Goal: Find specific fact: Find specific fact

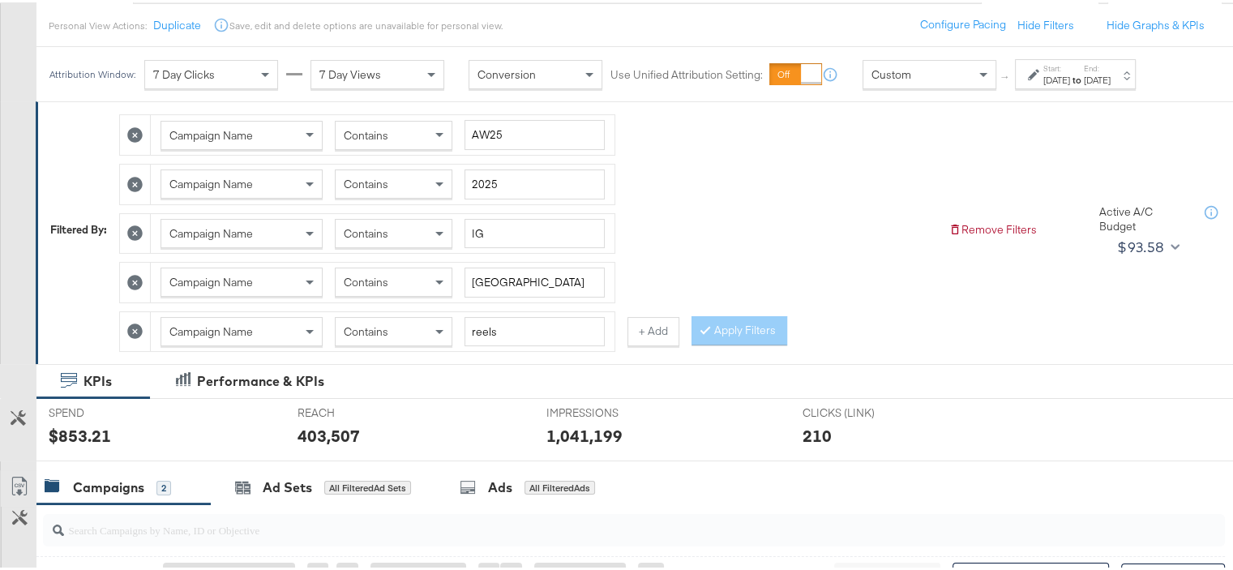
scroll to position [162, 0]
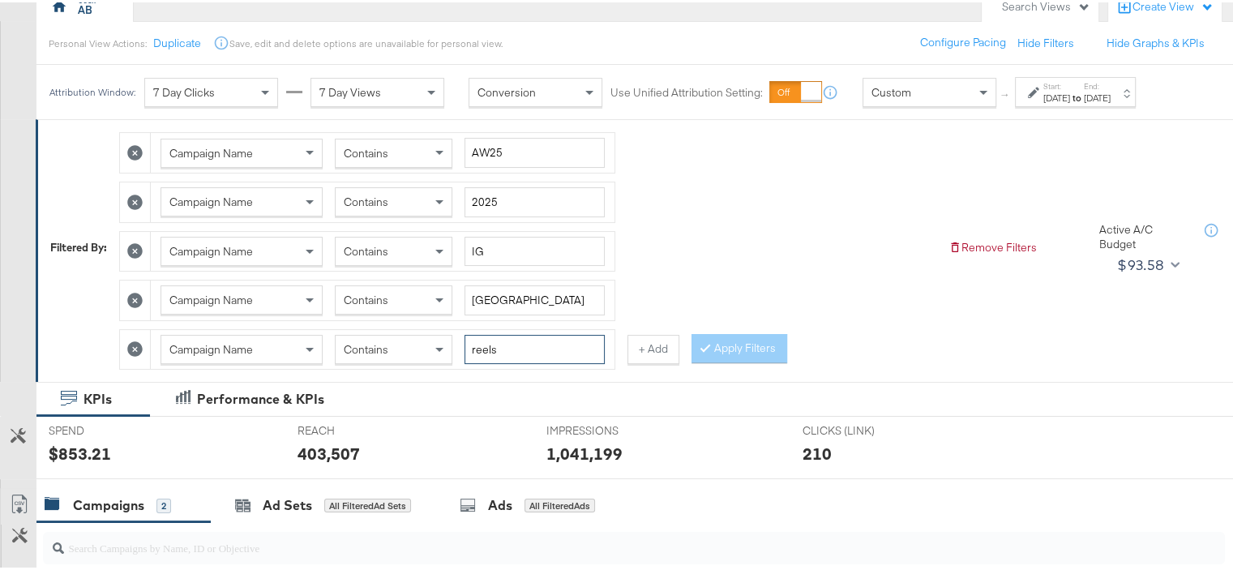
click at [503, 345] on input "reels" at bounding box center [534, 347] width 140 height 30
click at [472, 346] on input "reels" at bounding box center [534, 347] width 140 height 30
type input "Static"
click at [485, 301] on input "[GEOGRAPHIC_DATA]" at bounding box center [534, 298] width 140 height 30
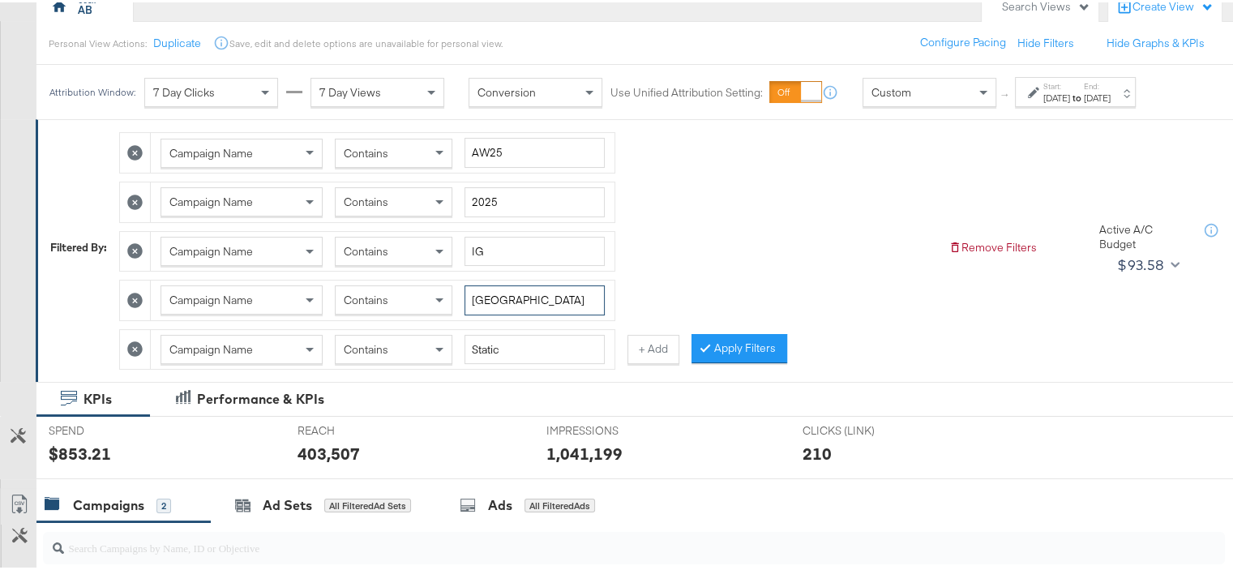
click at [485, 301] on input "[GEOGRAPHIC_DATA]" at bounding box center [534, 298] width 140 height 30
type input "KSA"
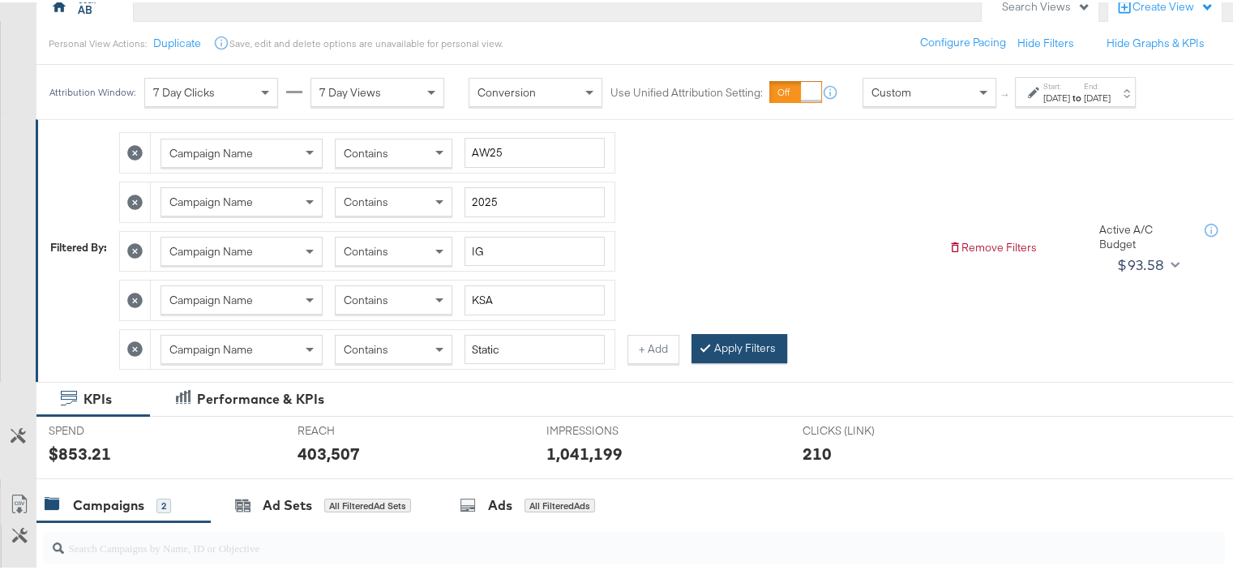
click at [739, 336] on button "Apply Filters" at bounding box center [739, 346] width 96 height 29
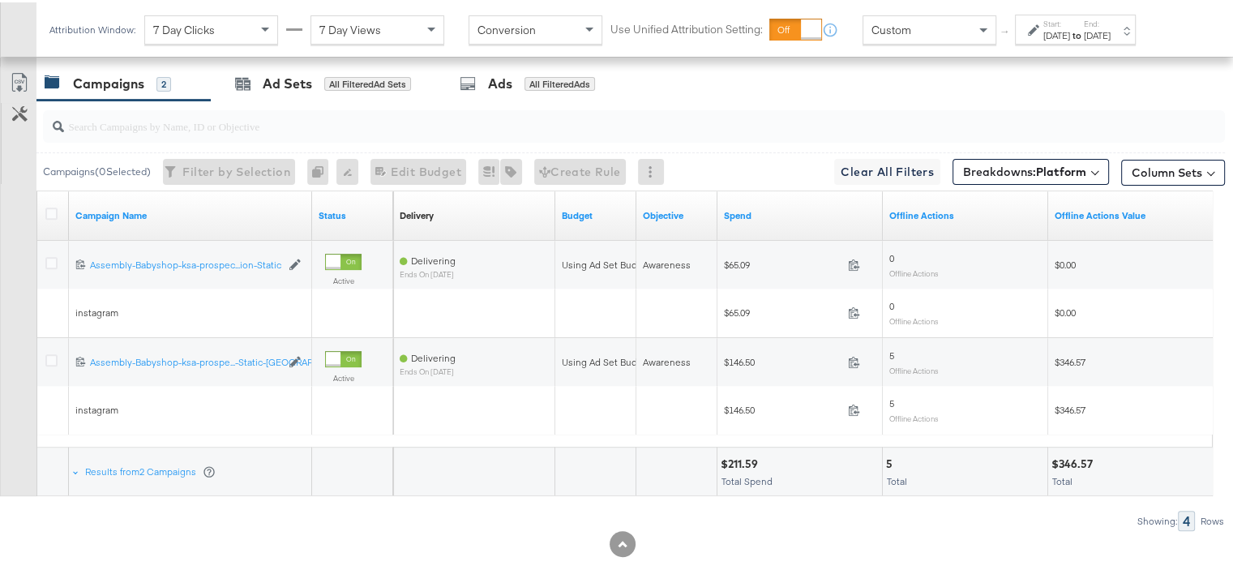
scroll to position [609, 0]
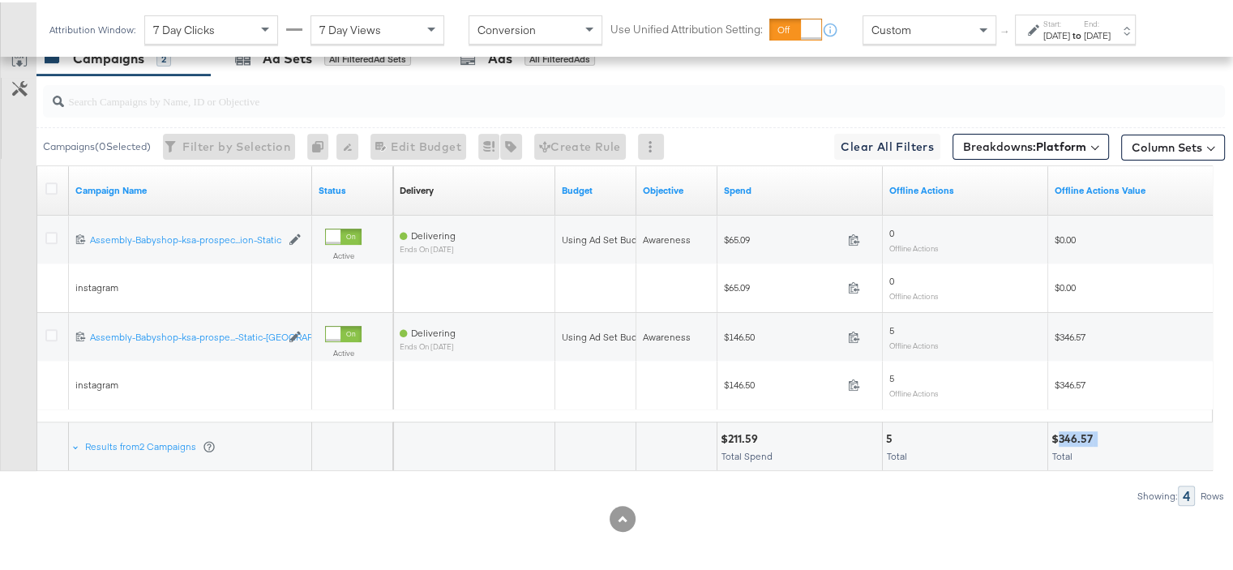
drag, startPoint x: 1102, startPoint y: 438, endPoint x: 1060, endPoint y: 432, distance: 42.5
click at [1060, 432] on div "$346.57" at bounding box center [1130, 436] width 158 height 15
copy div "346.57"
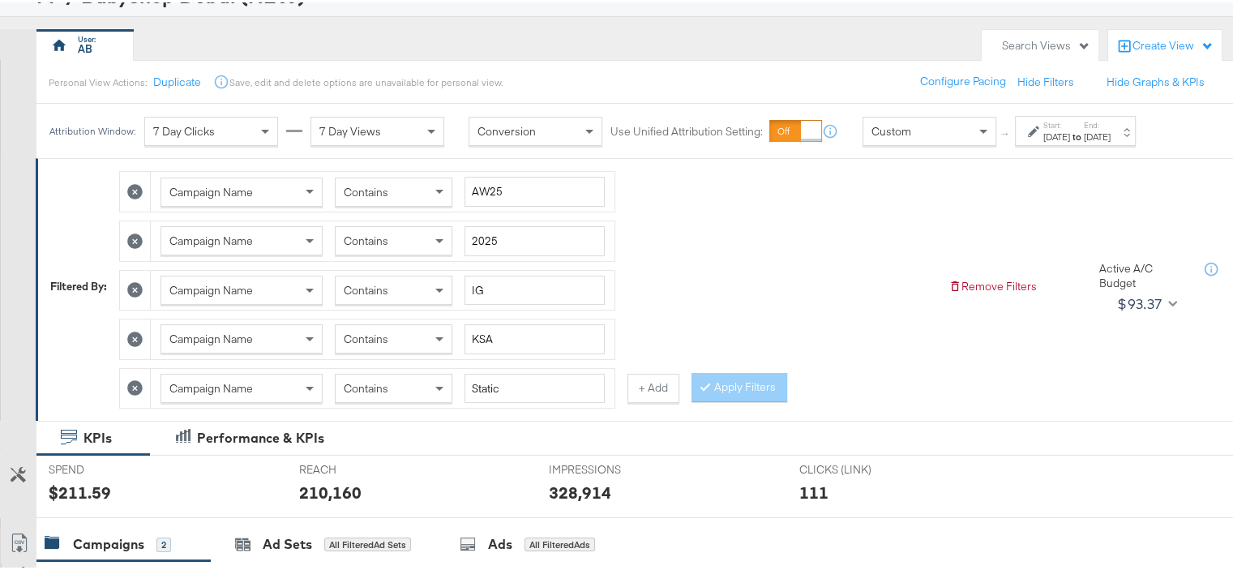
scroll to position [122, 0]
click at [493, 289] on input "IG" at bounding box center [534, 289] width 140 height 30
type input "FB"
drag, startPoint x: 734, startPoint y: 376, endPoint x: 772, endPoint y: 340, distance: 51.6
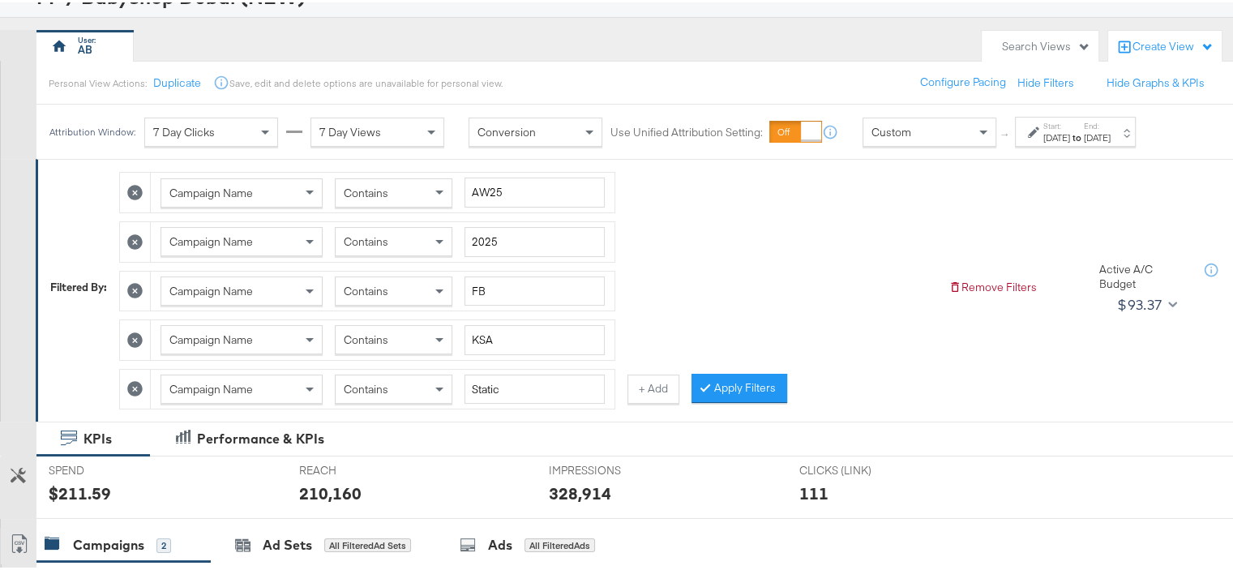
click at [735, 376] on button "Apply Filters" at bounding box center [739, 385] width 96 height 29
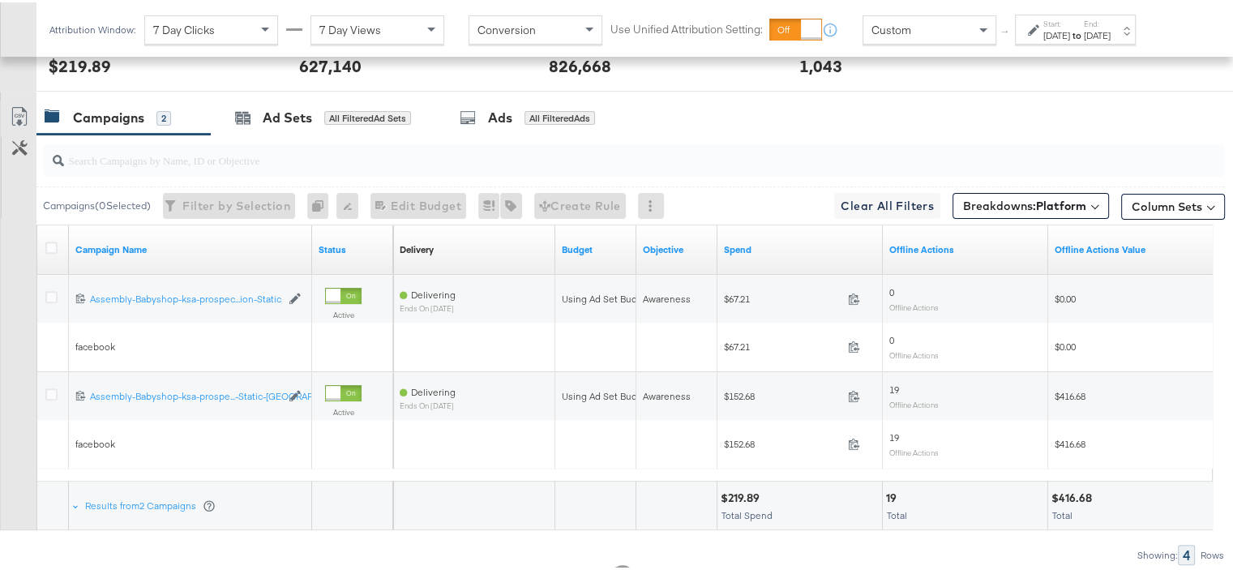
scroll to position [609, 0]
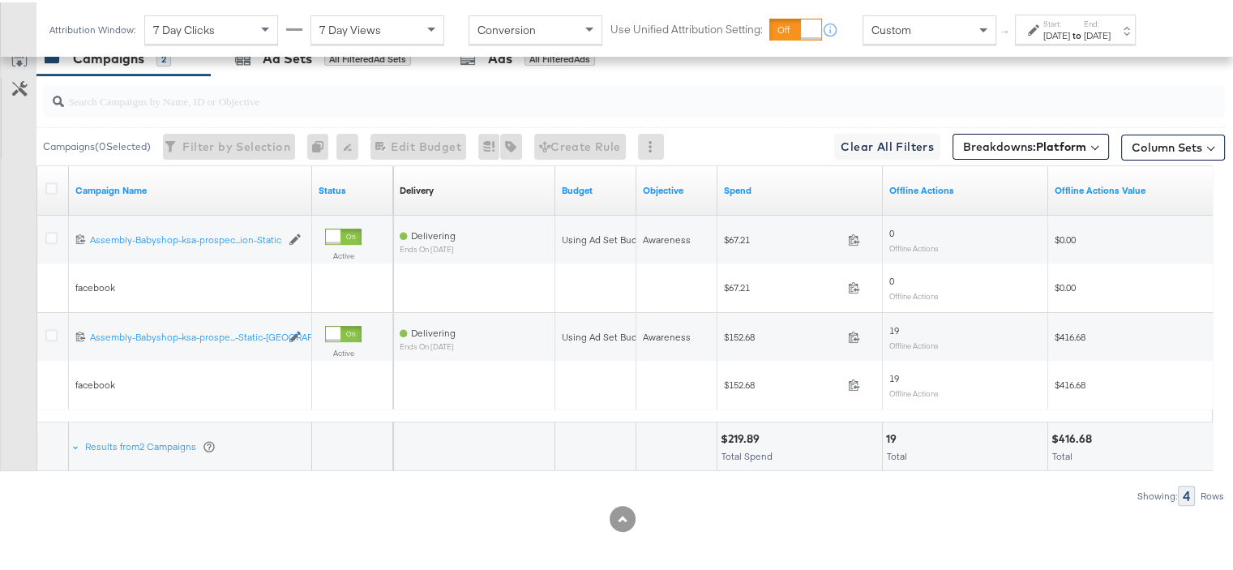
click at [1079, 429] on div "$416.68" at bounding box center [1073, 436] width 45 height 15
copy div "416.68"
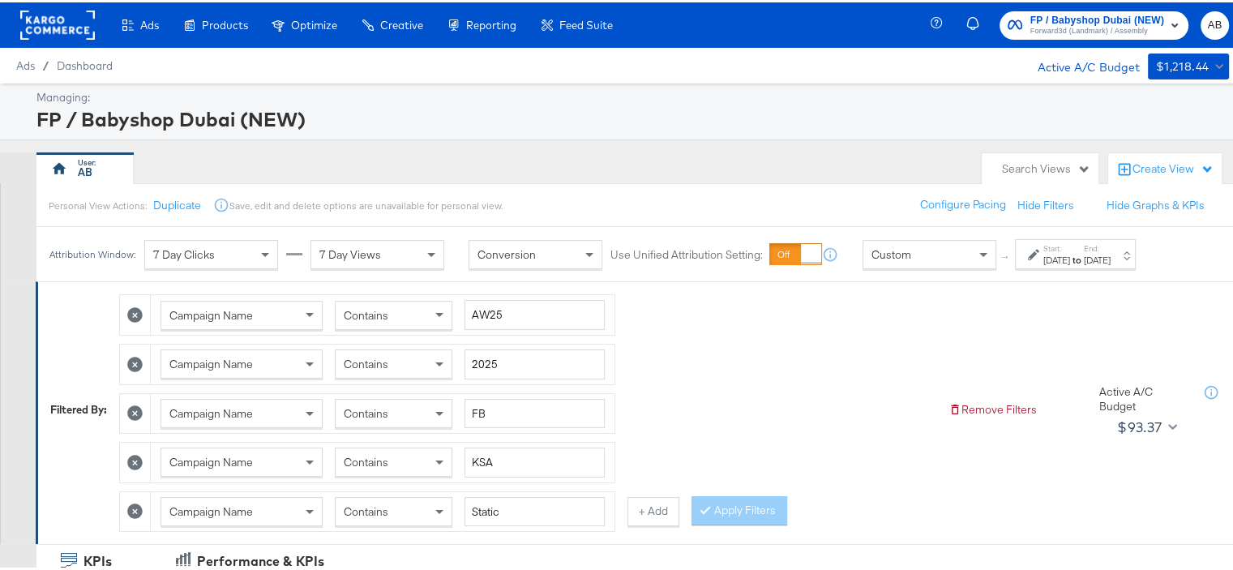
scroll to position [81, 0]
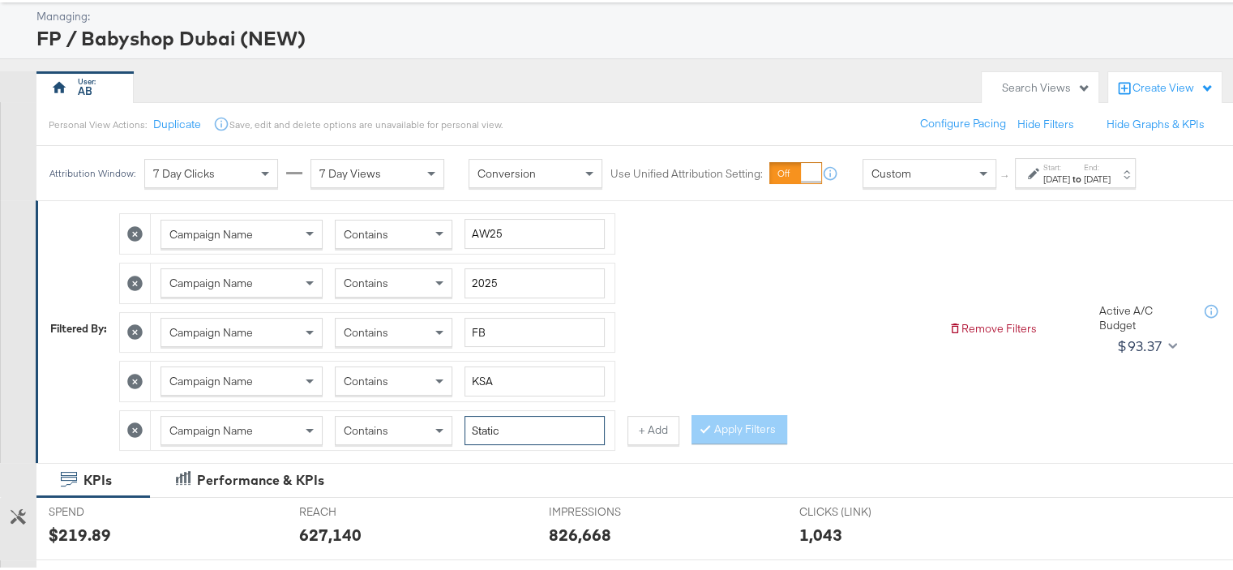
click at [490, 422] on input "Static" at bounding box center [534, 428] width 140 height 30
type input "reels"
click at [740, 421] on button "Apply Filters" at bounding box center [739, 427] width 96 height 29
click at [490, 327] on input "FB" at bounding box center [534, 330] width 140 height 30
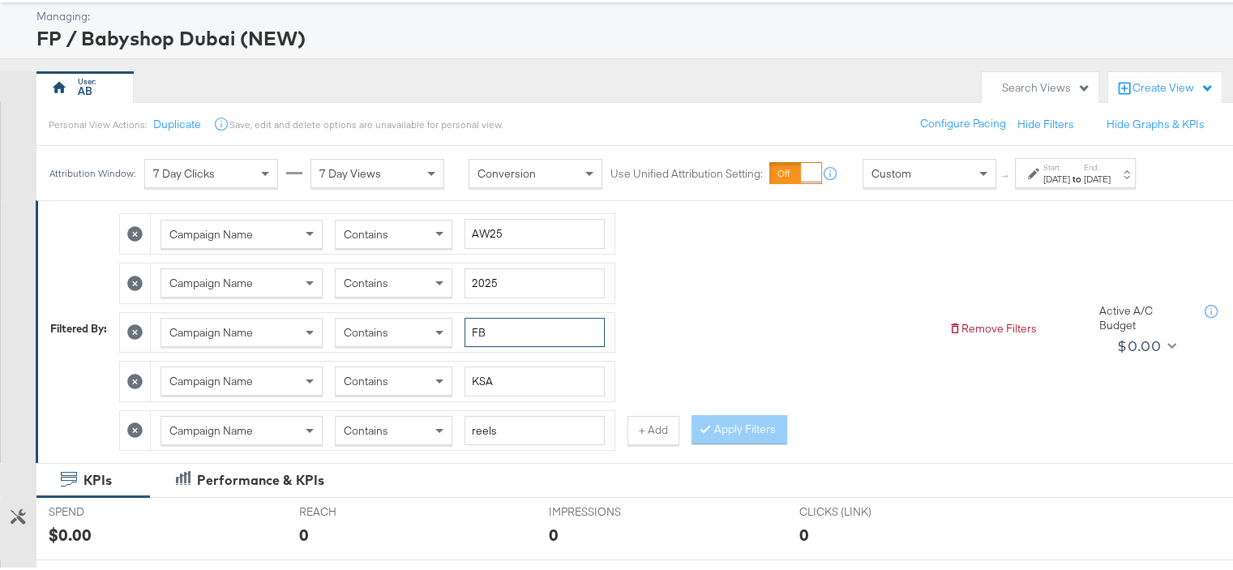
click at [490, 327] on input "FB" at bounding box center [534, 330] width 140 height 30
type input "IG"
click at [730, 430] on button "Apply Filters" at bounding box center [739, 427] width 96 height 29
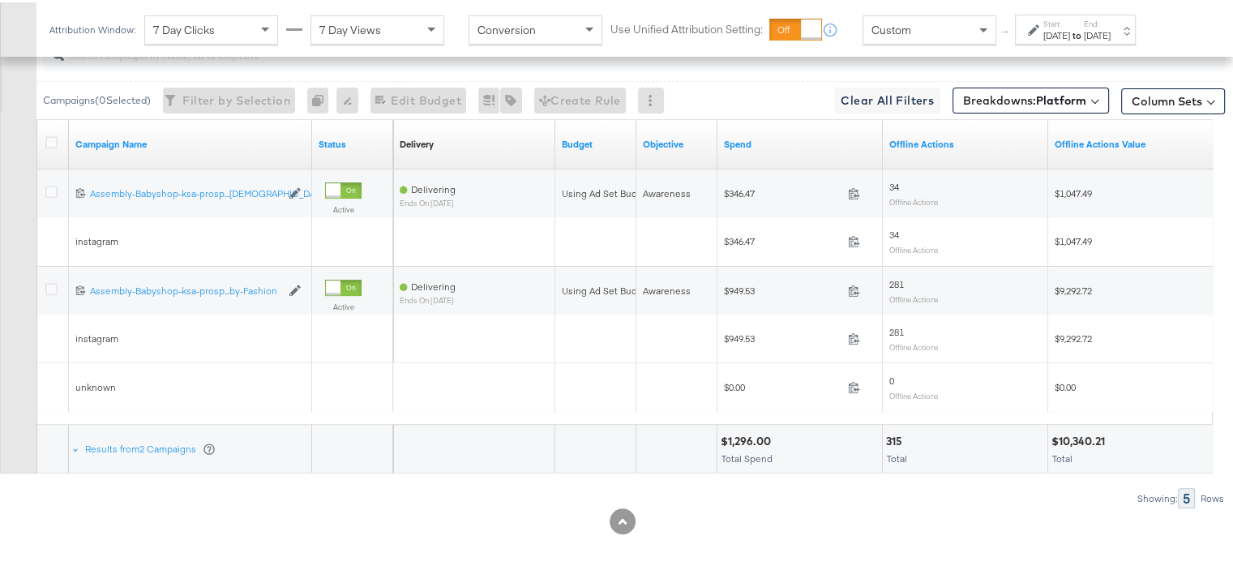
scroll to position [657, 0]
drag, startPoint x: 1108, startPoint y: 432, endPoint x: 1060, endPoint y: 437, distance: 48.1
click at [1060, 437] on div "$10,340.21" at bounding box center [1080, 436] width 58 height 15
copy div "10,340.21"
